Goal: Task Accomplishment & Management: Manage account settings

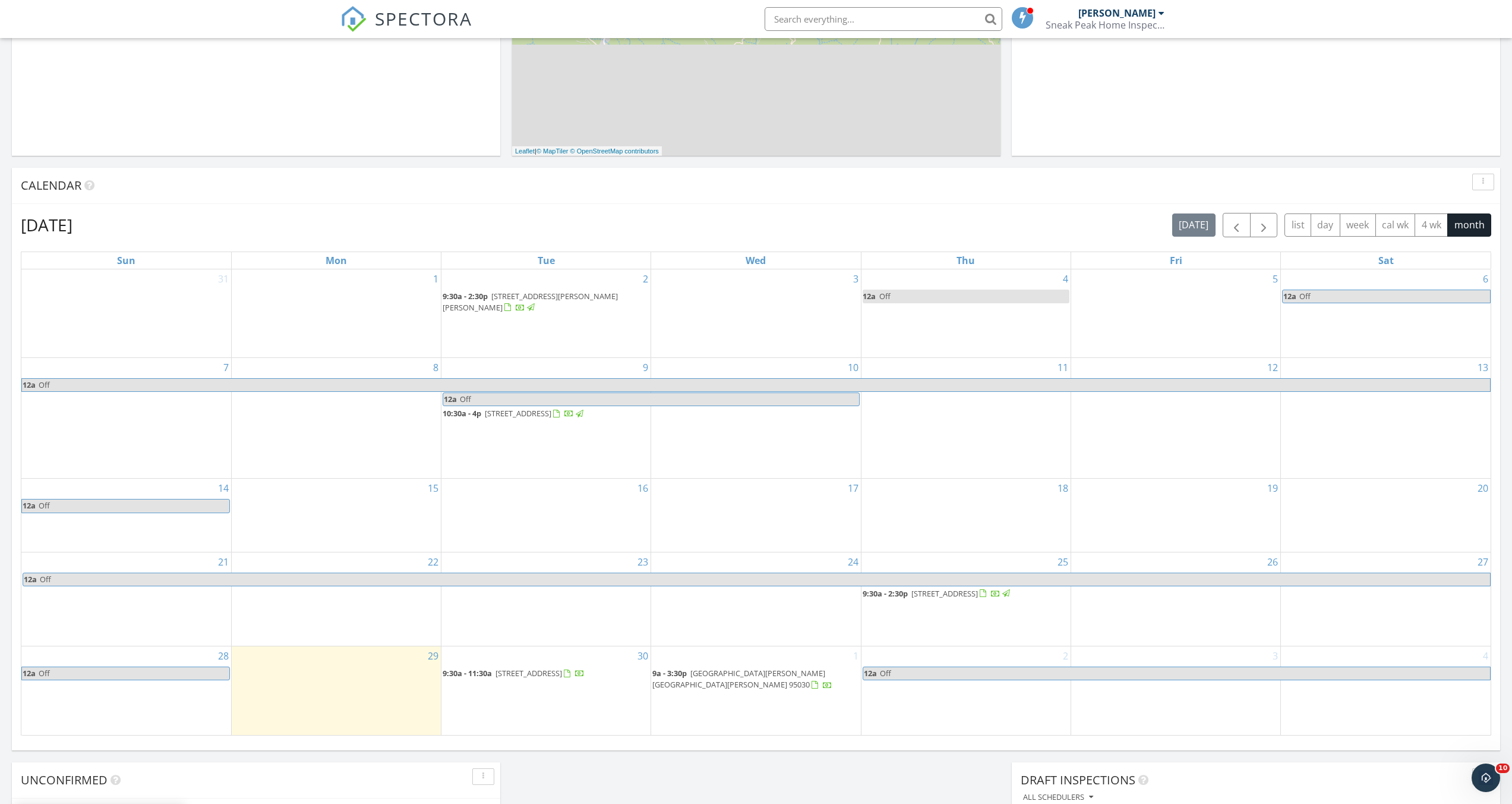
scroll to position [417, 0]
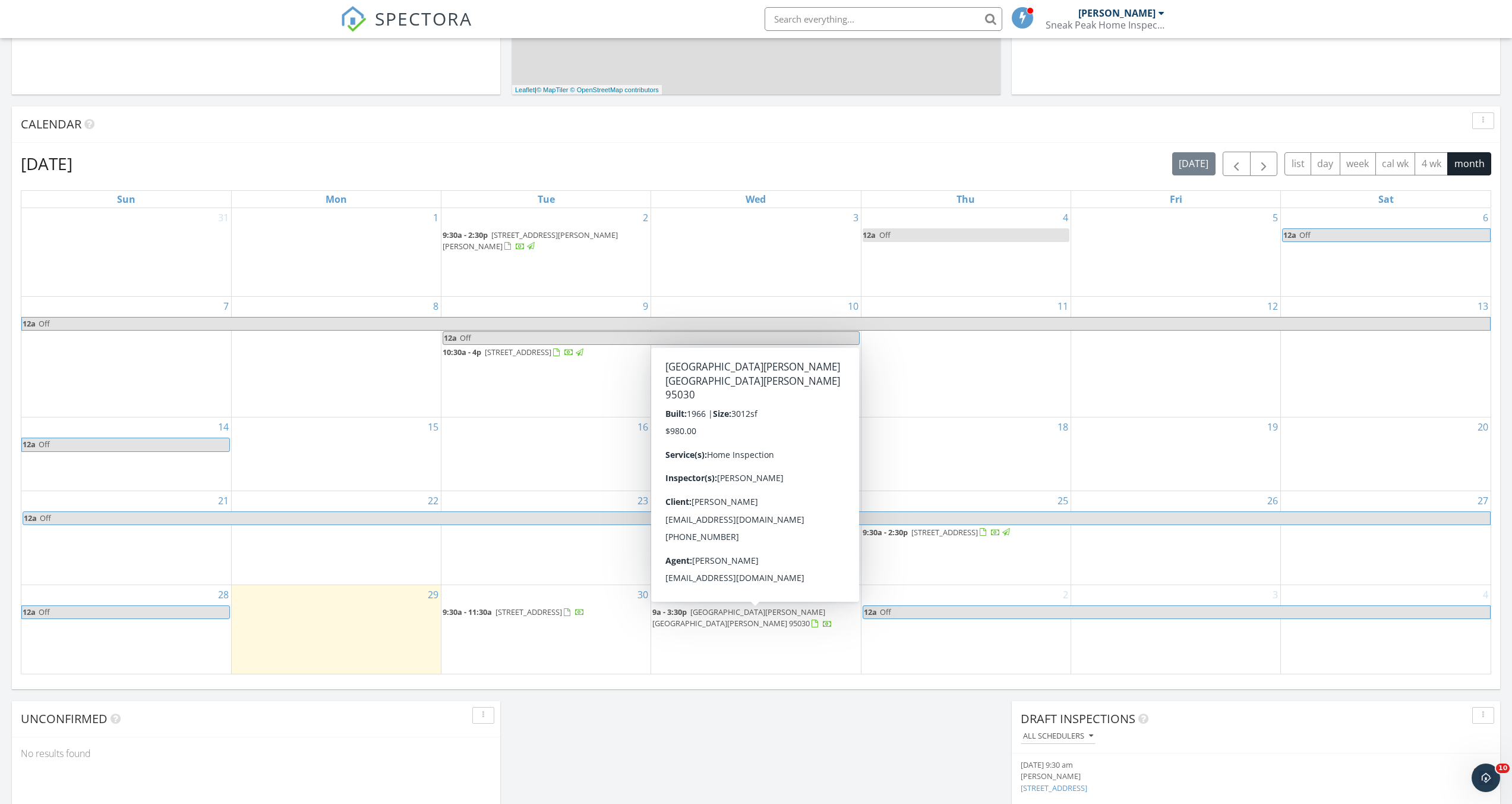
click at [742, 620] on span "15495 Vía Caballero, Monte Sereno 95030" at bounding box center [739, 618] width 173 height 22
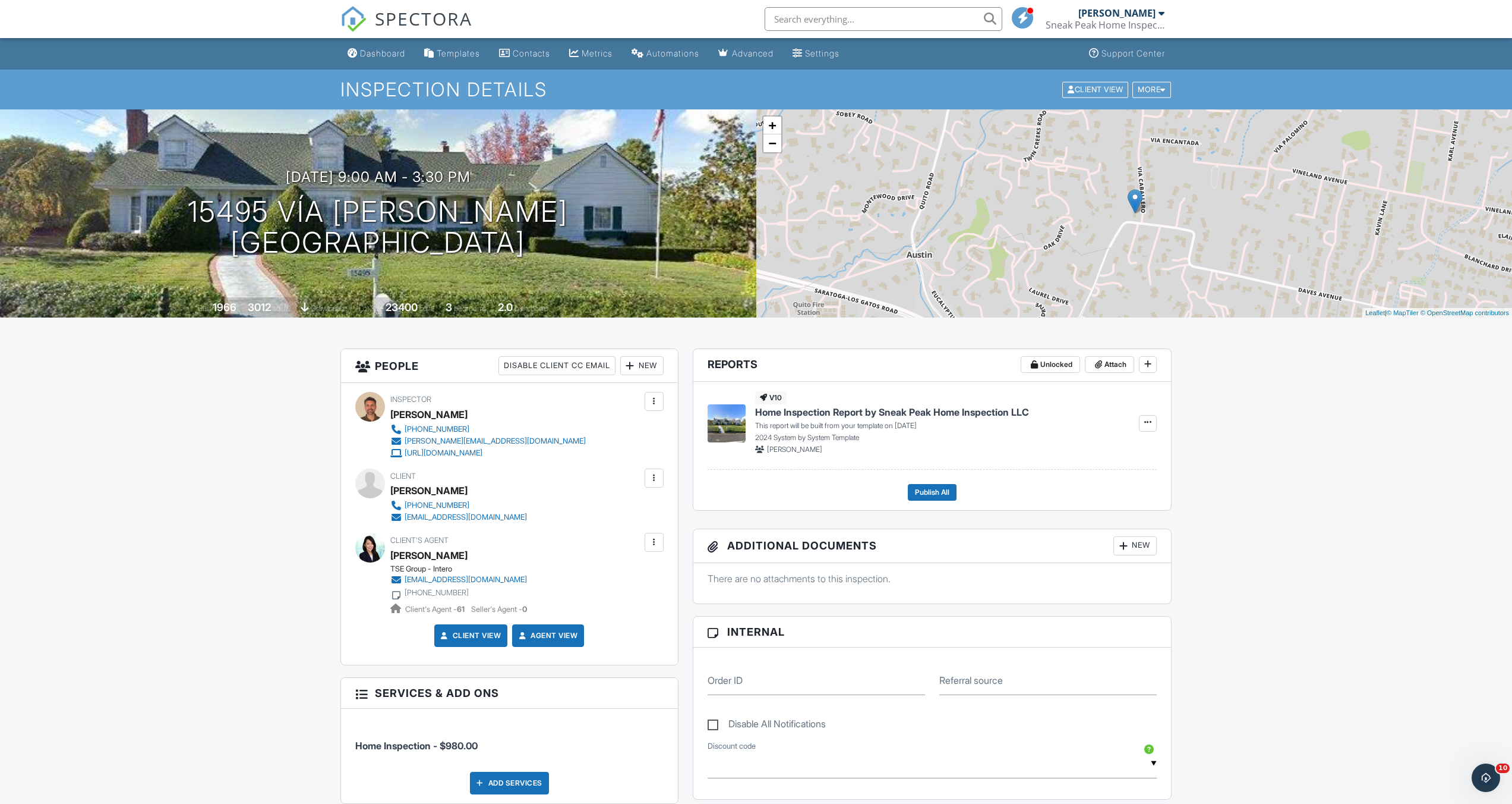
scroll to position [540, 0]
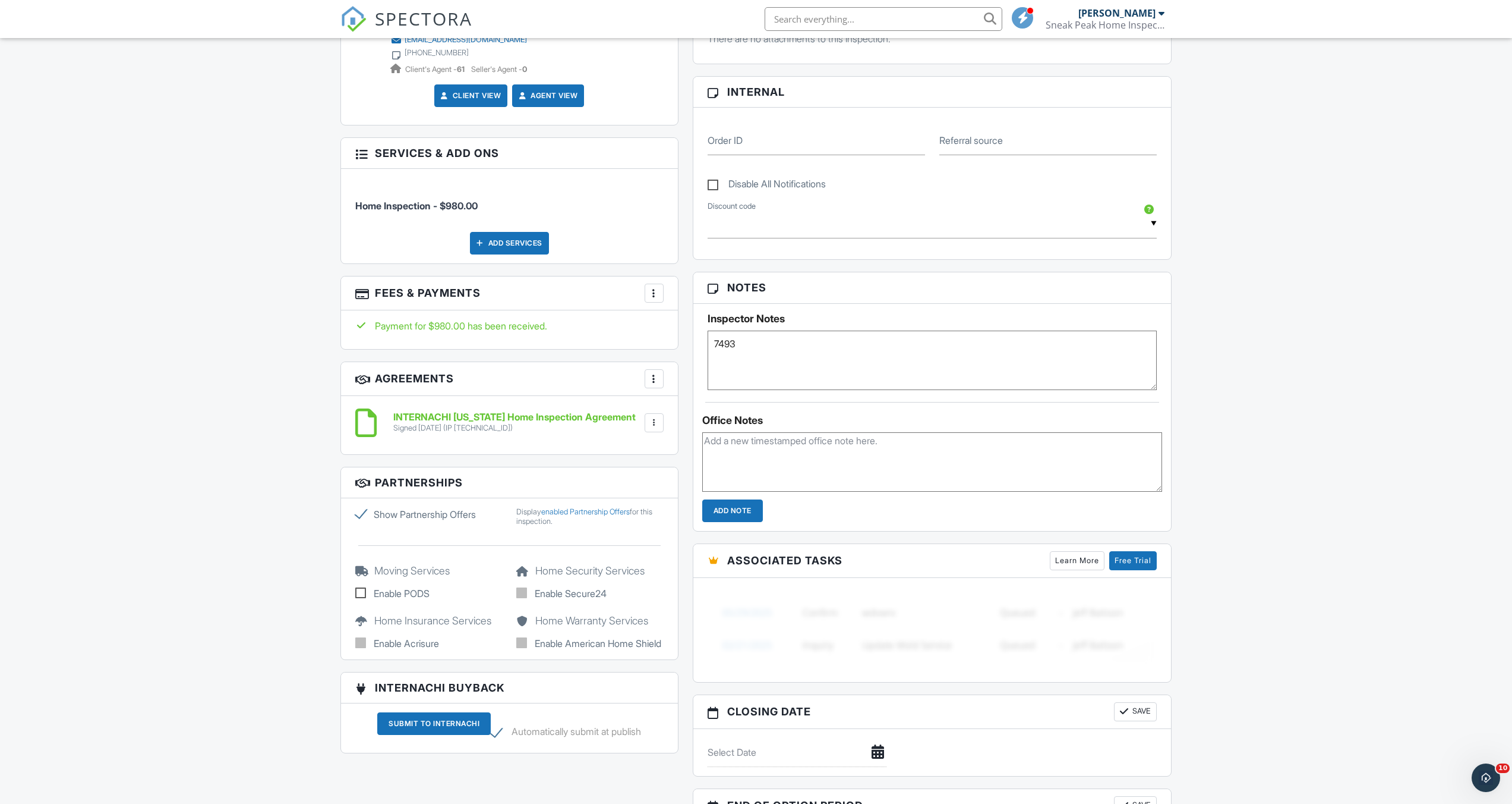
click at [718, 186] on label "Disable All Notifications" at bounding box center [766, 185] width 118 height 15
click at [715, 182] on input "Disable All Notifications" at bounding box center [712, 178] width 8 height 8
checkbox input "true"
click at [94, 802] on div "Dashboard Templates Contacts Metrics Automations Advanced Settings Support Cent…" at bounding box center [756, 293] width 1512 height 1845
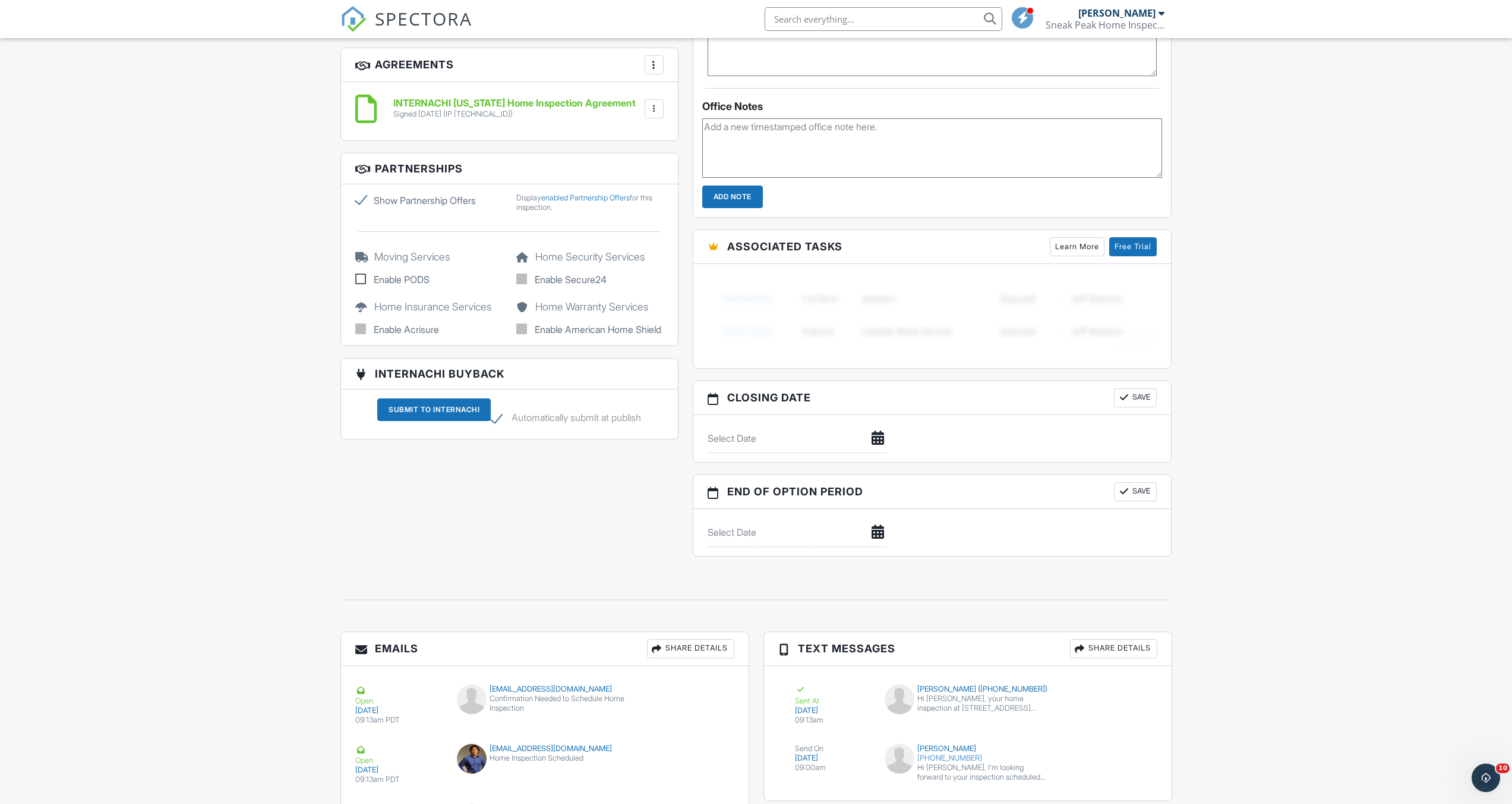
scroll to position [1079, 0]
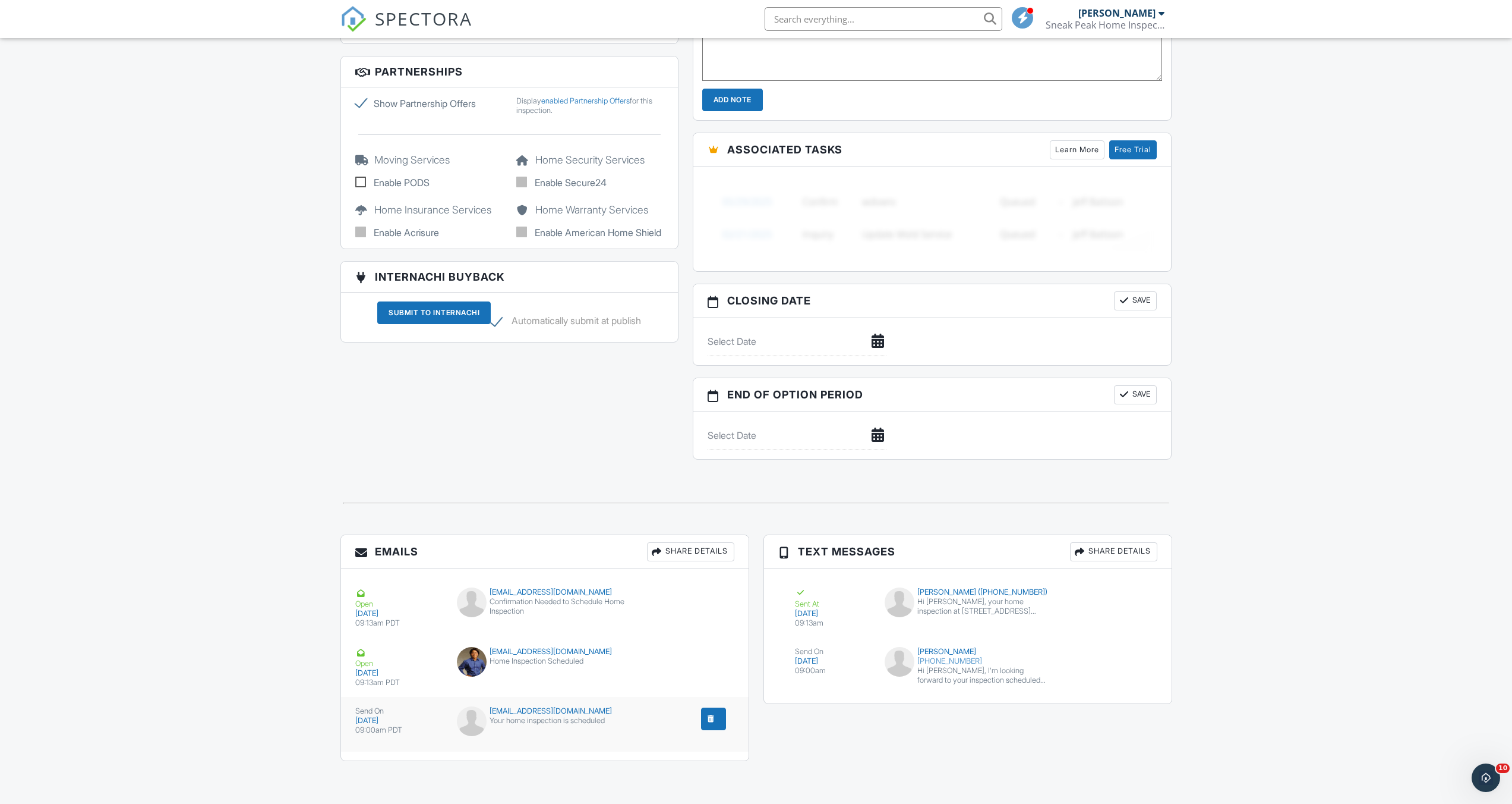
click at [706, 722] on div "submit" at bounding box center [711, 718] width 12 height 12
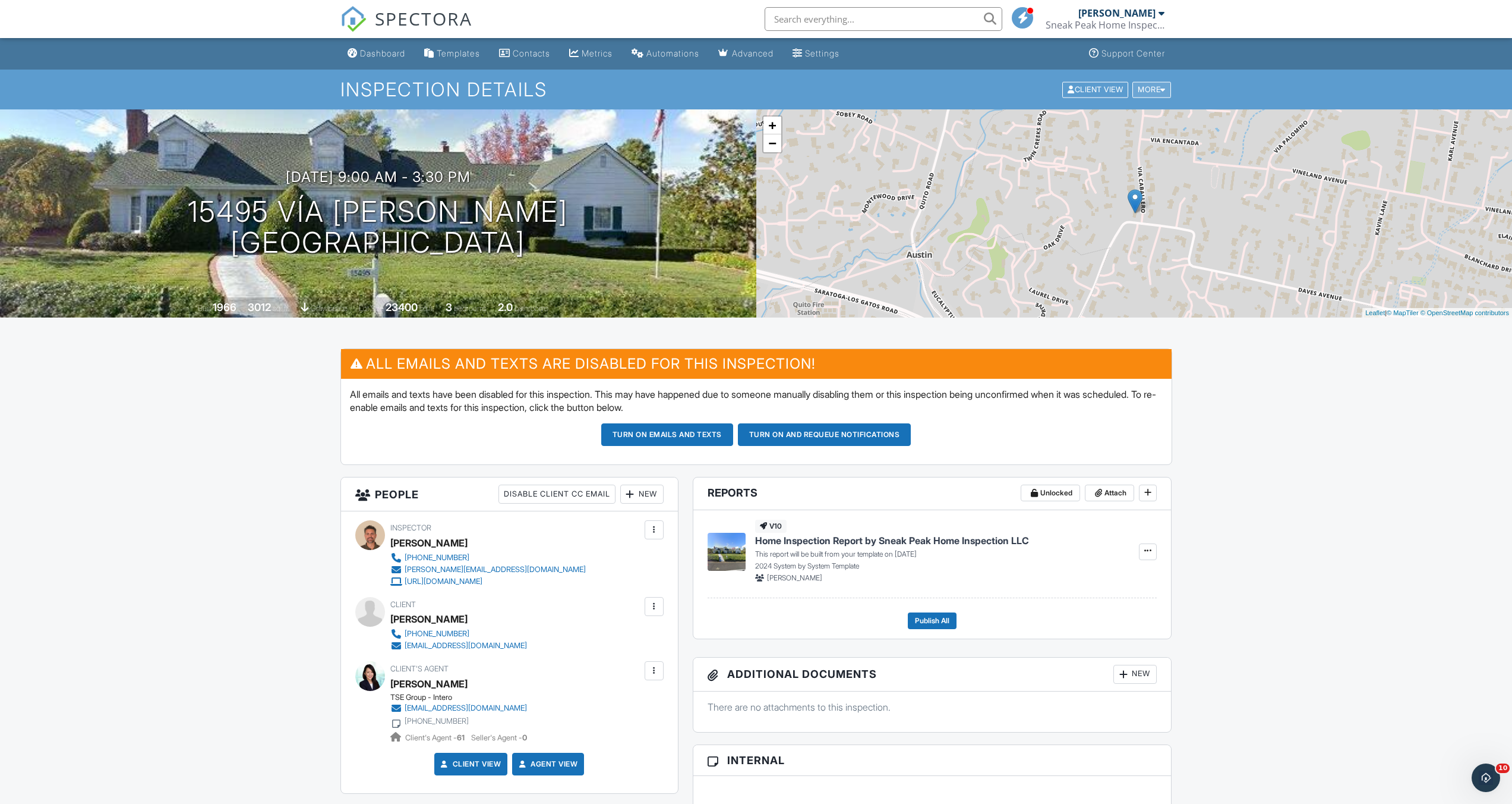
click at [1145, 91] on div "More" at bounding box center [1152, 89] width 39 height 16
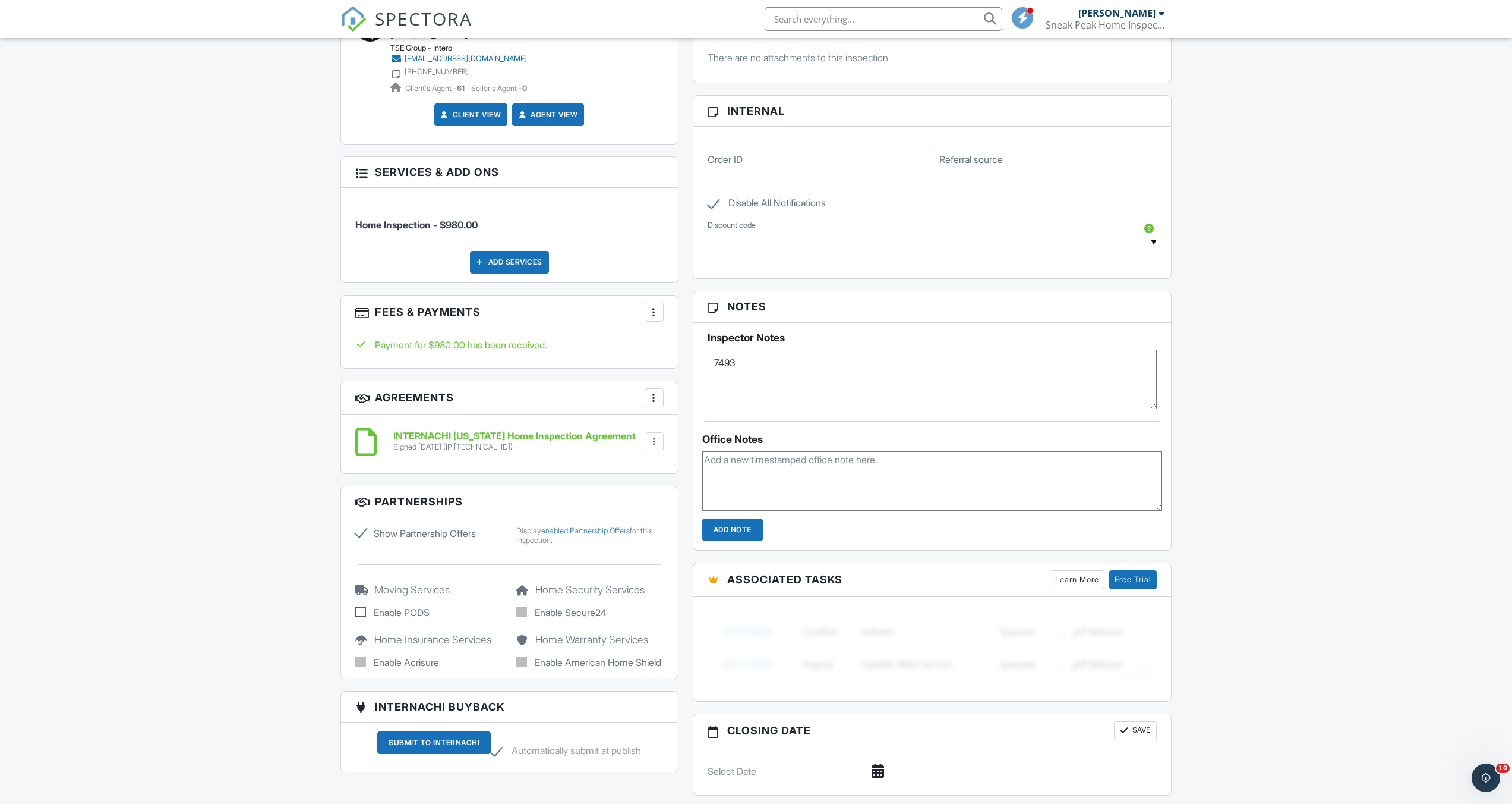
scroll to position [710, 0]
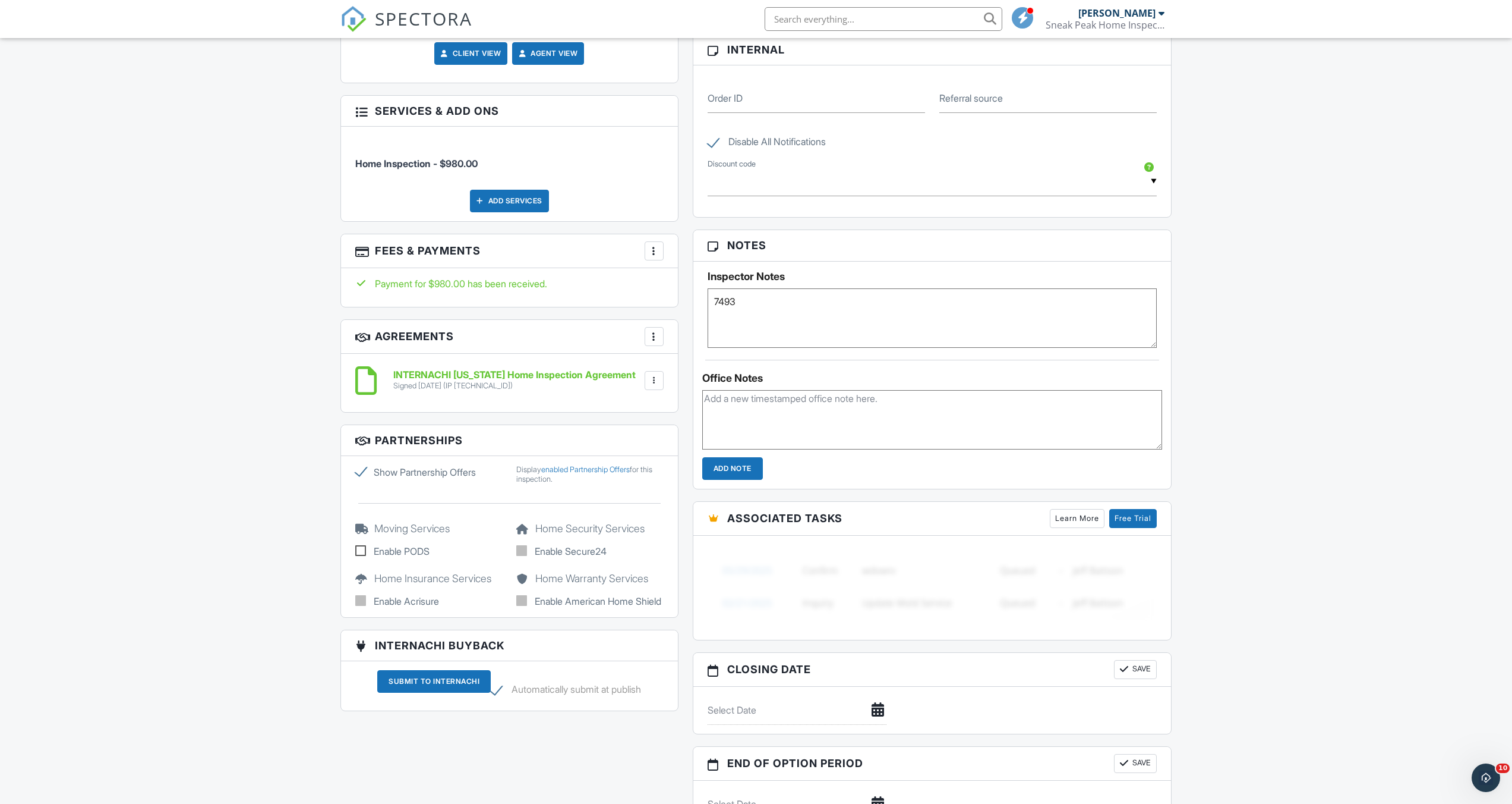
click at [655, 251] on div at bounding box center [654, 251] width 12 height 12
click at [712, 287] on li "Edit Fees & Payments" at bounding box center [714, 287] width 125 height 29
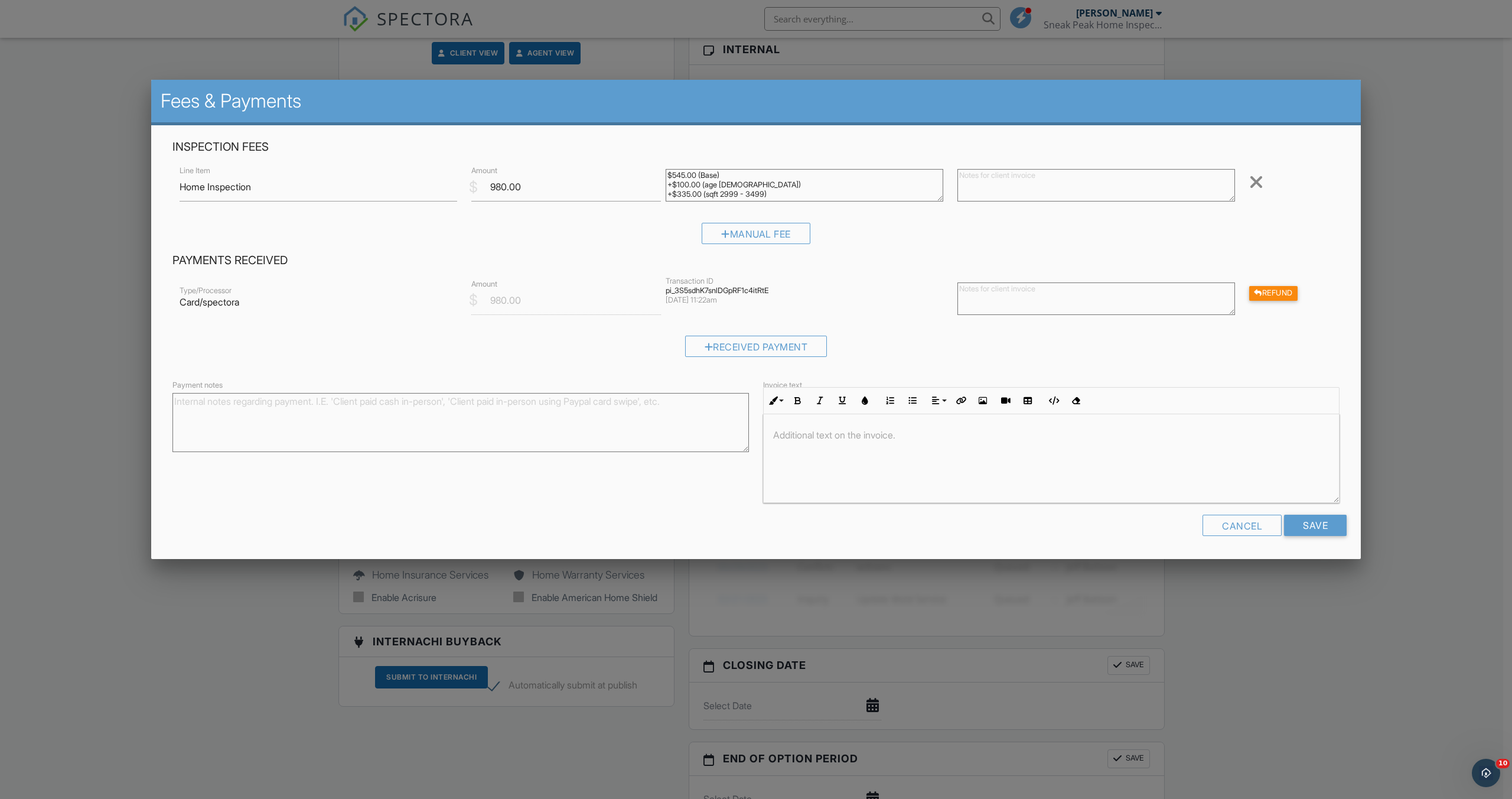
click at [1000, 292] on textarea at bounding box center [1095, 298] width 277 height 32
type textarea "R"
type textarea "Inspection canceled and refunded at Bridget's / client's request"
click at [1264, 295] on div "Refund" at bounding box center [1273, 293] width 48 height 15
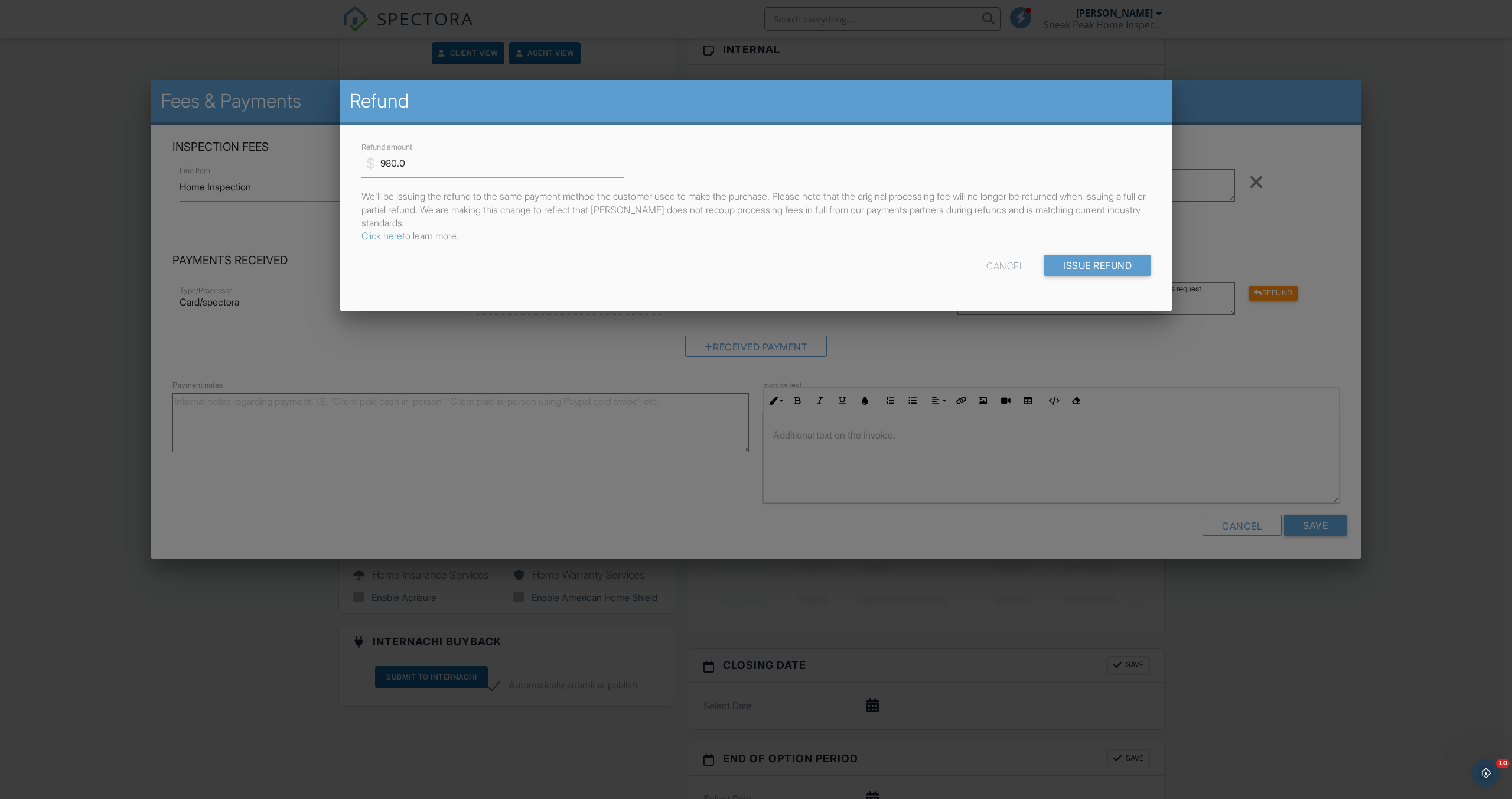
click at [389, 241] on p "We'll be issuing the refund to the same payment method the customer used to mak…" at bounding box center [756, 216] width 789 height 53
click at [390, 238] on link "Click here" at bounding box center [381, 235] width 41 height 12
click at [1001, 265] on div "Cancel" at bounding box center [1005, 265] width 38 height 22
click at [949, 440] on div at bounding box center [756, 440] width 1512 height 998
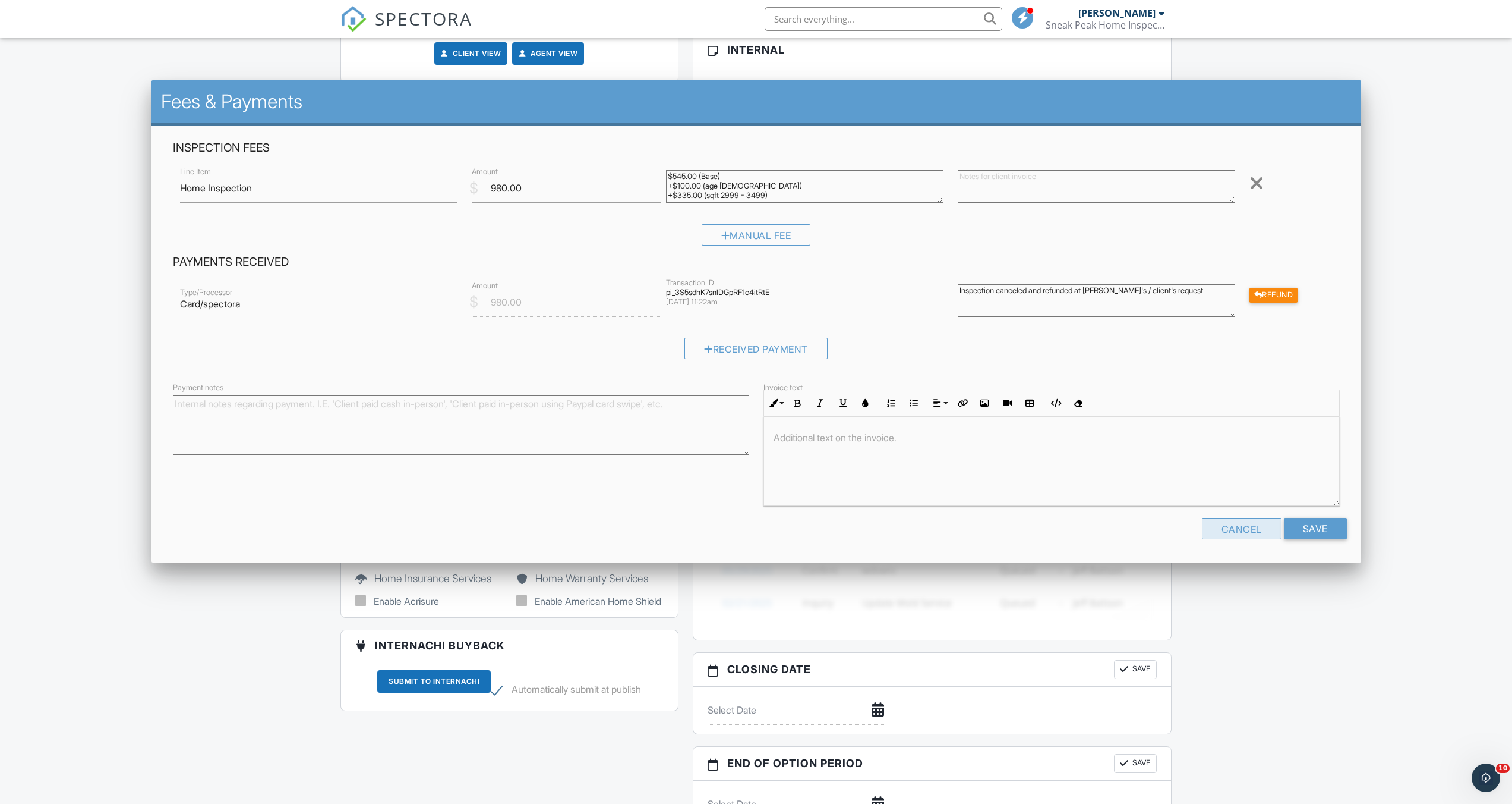
click at [1236, 527] on div "Cancel" at bounding box center [1241, 529] width 80 height 22
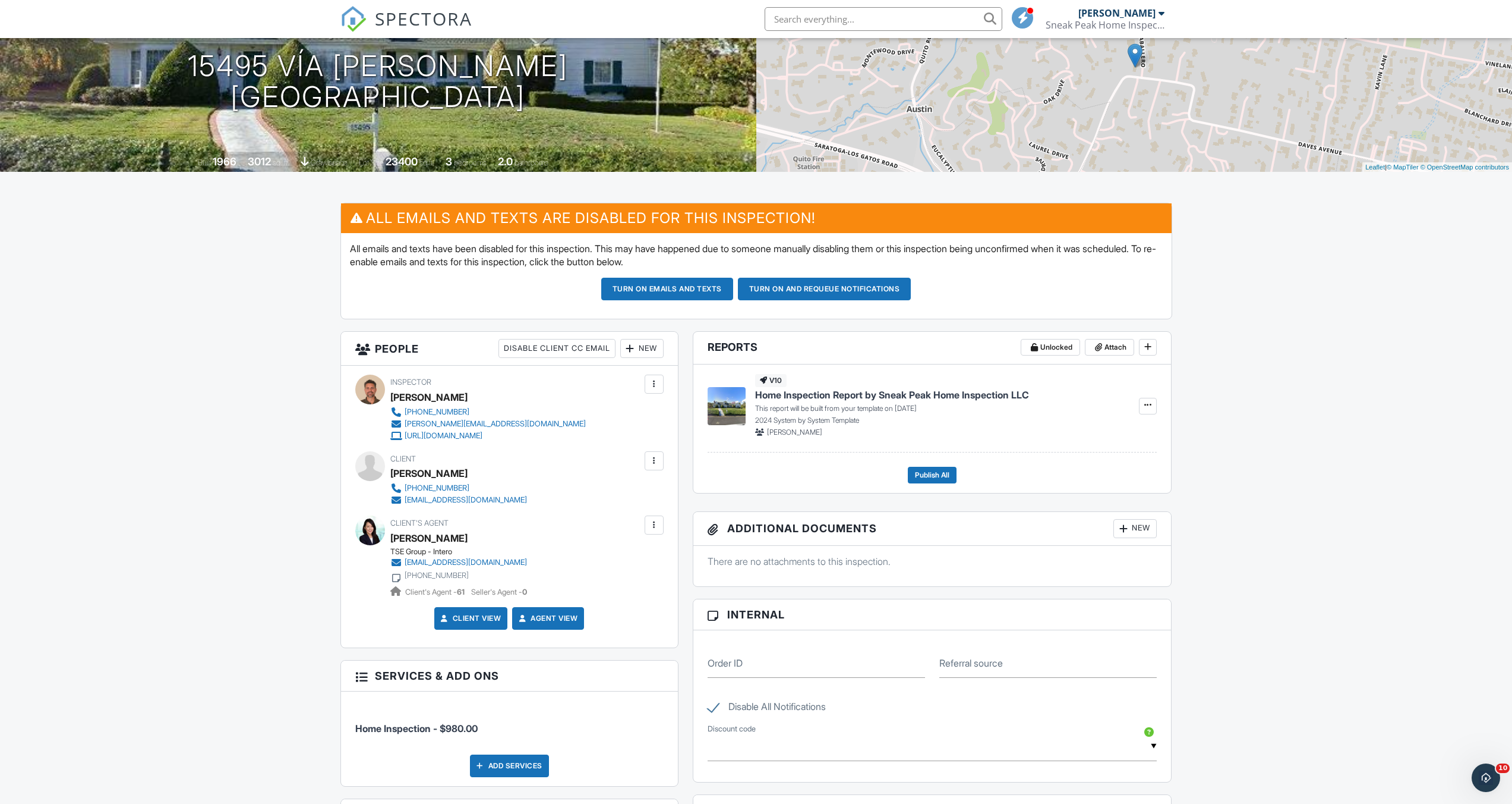
scroll to position [0, 0]
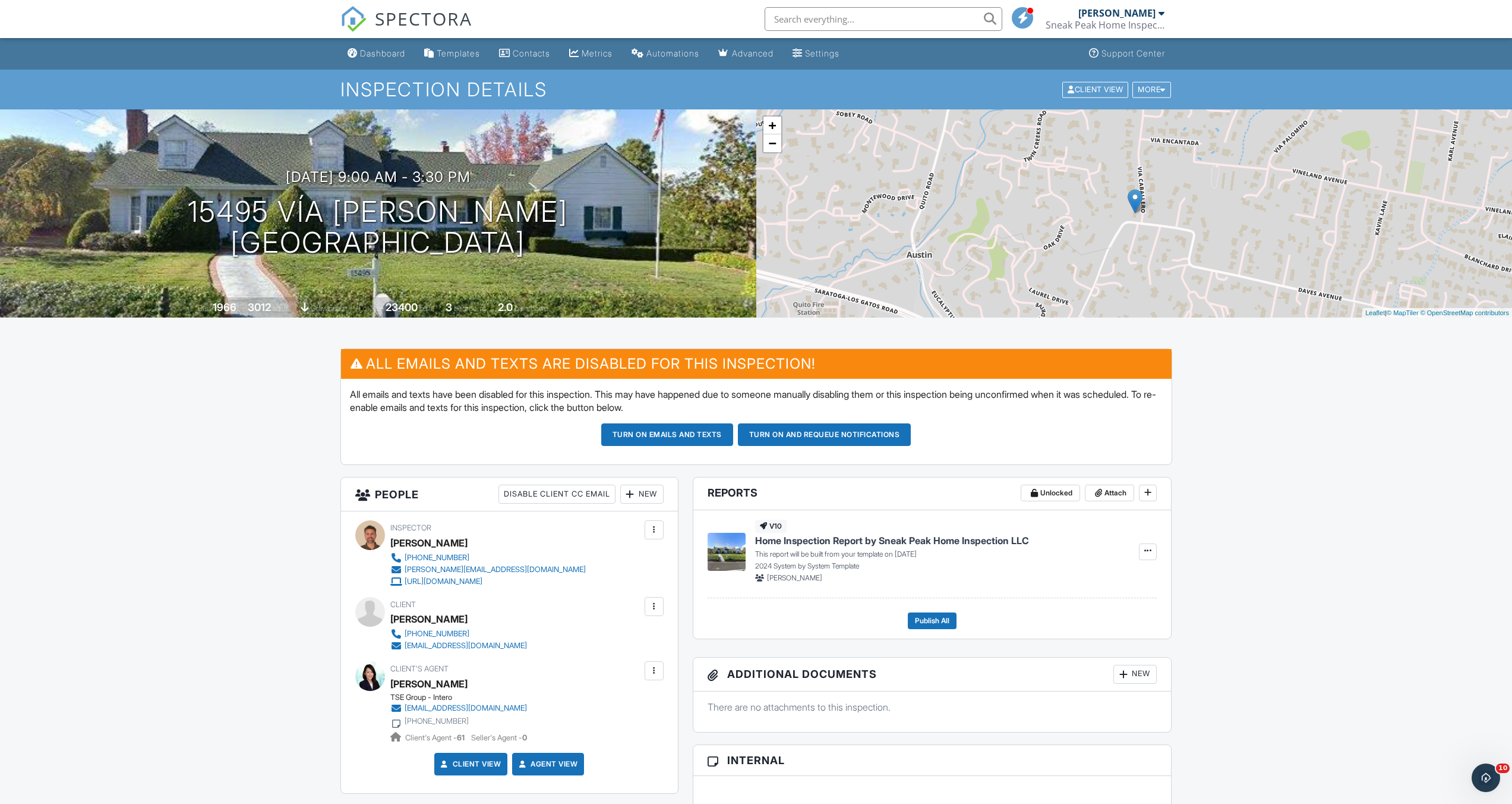
click at [1145, 19] on div "Sneak Peak Home Inspection LLC" at bounding box center [1105, 25] width 119 height 12
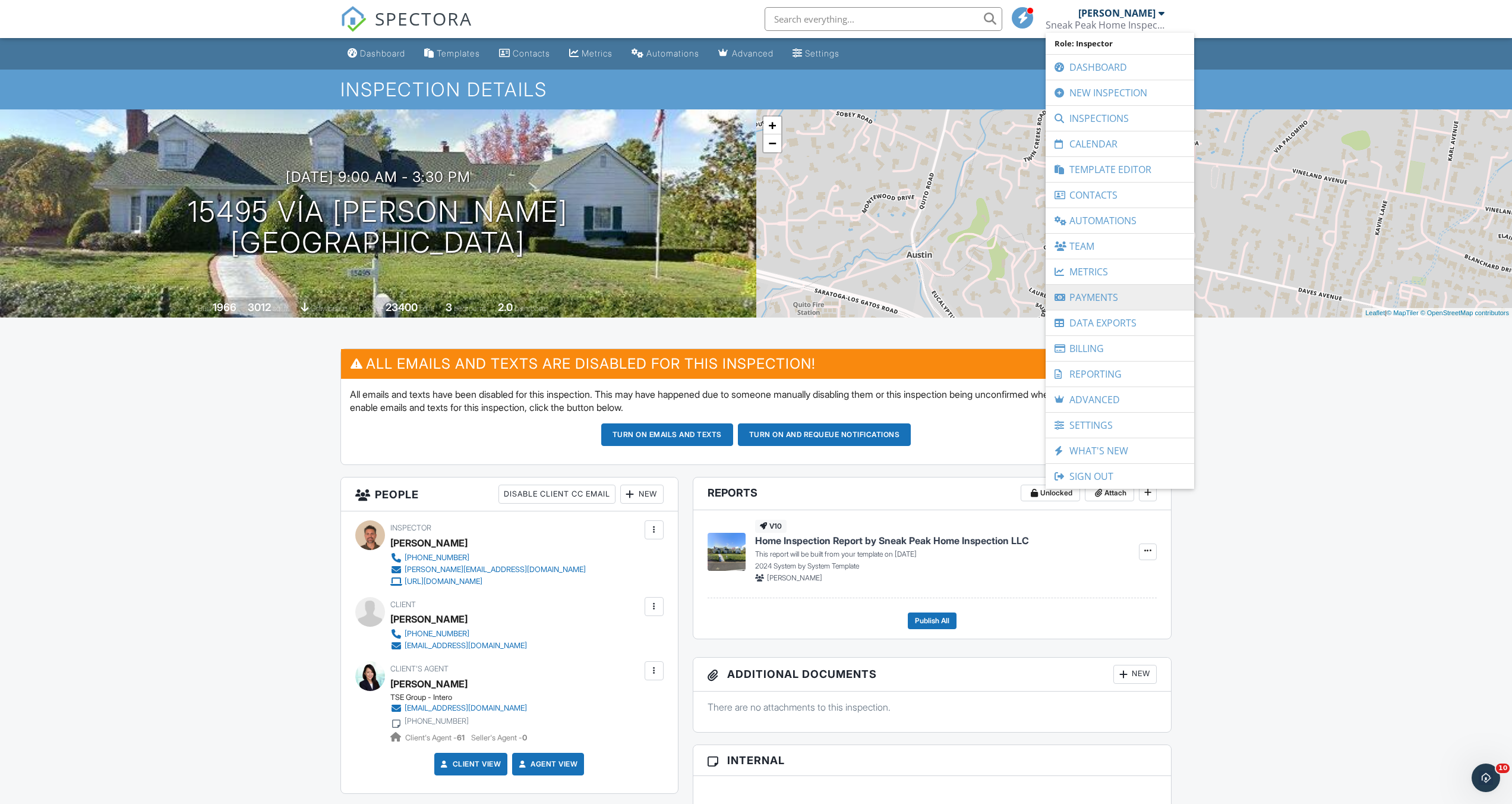
click at [1104, 300] on link "Payments" at bounding box center [1120, 297] width 137 height 25
